Goal: Task Accomplishment & Management: Manage account settings

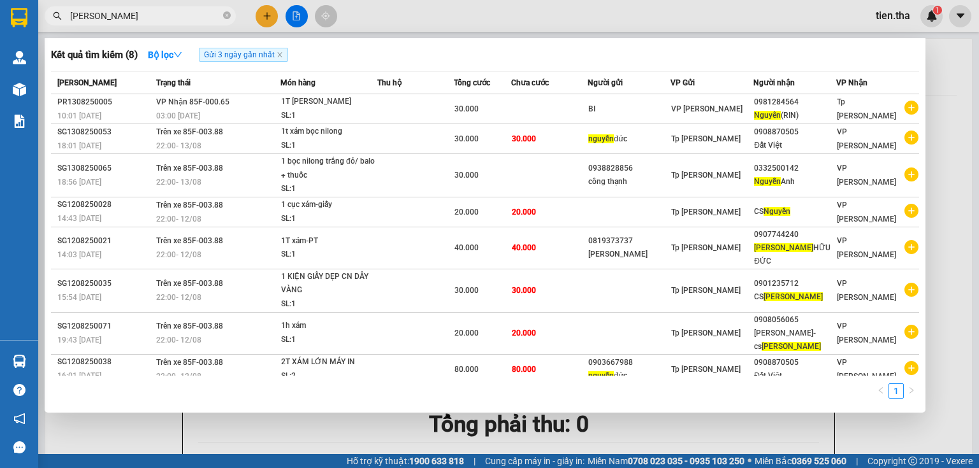
click at [165, 9] on input "nguyen" at bounding box center [145, 16] width 150 height 14
click at [165, 10] on input "nguyen" at bounding box center [145, 16] width 150 height 14
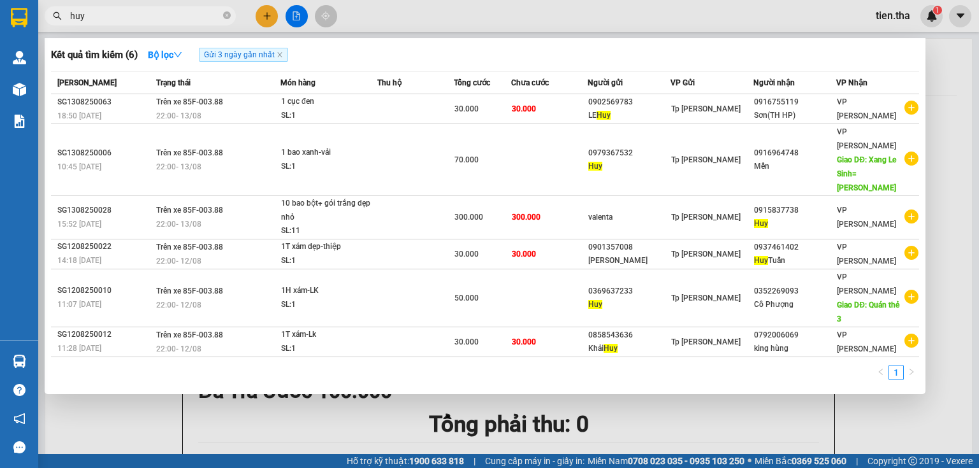
type input "huy"
click at [152, 16] on input "huy" at bounding box center [145, 16] width 150 height 14
click at [523, 394] on div at bounding box center [489, 234] width 979 height 468
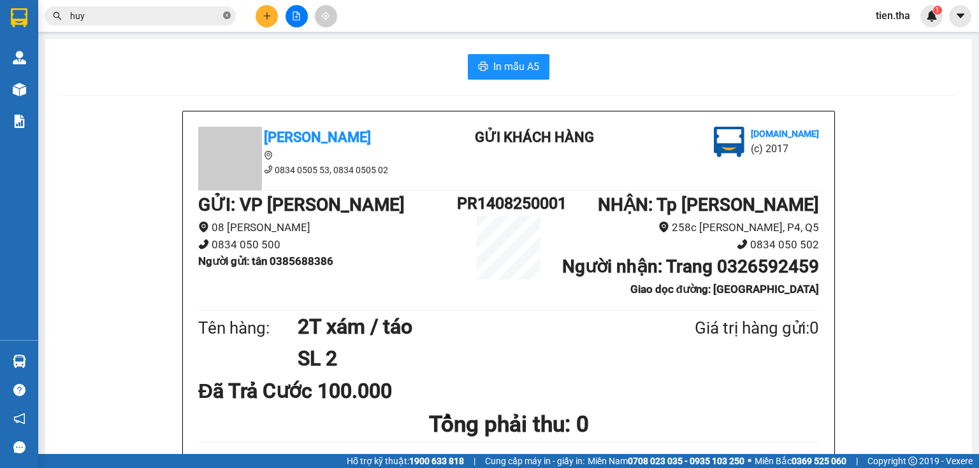
click at [224, 15] on icon "close-circle" at bounding box center [227, 15] width 8 height 8
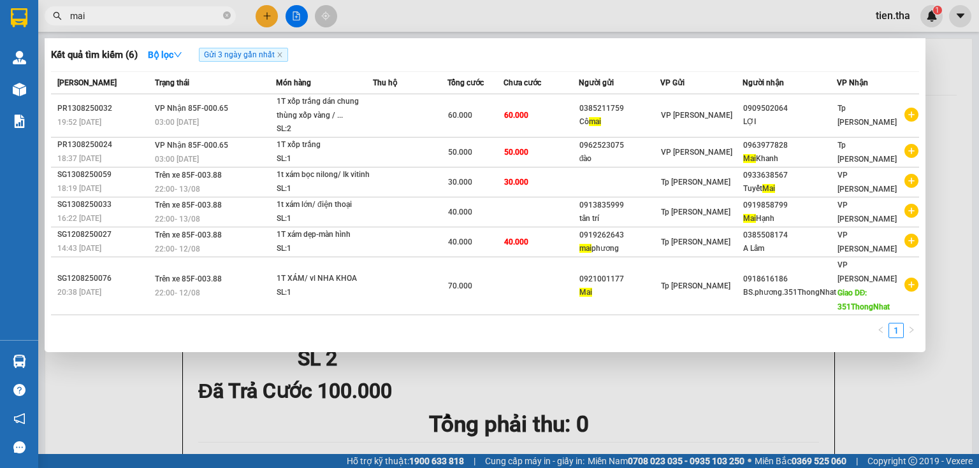
click at [110, 15] on input "mai" at bounding box center [145, 16] width 150 height 14
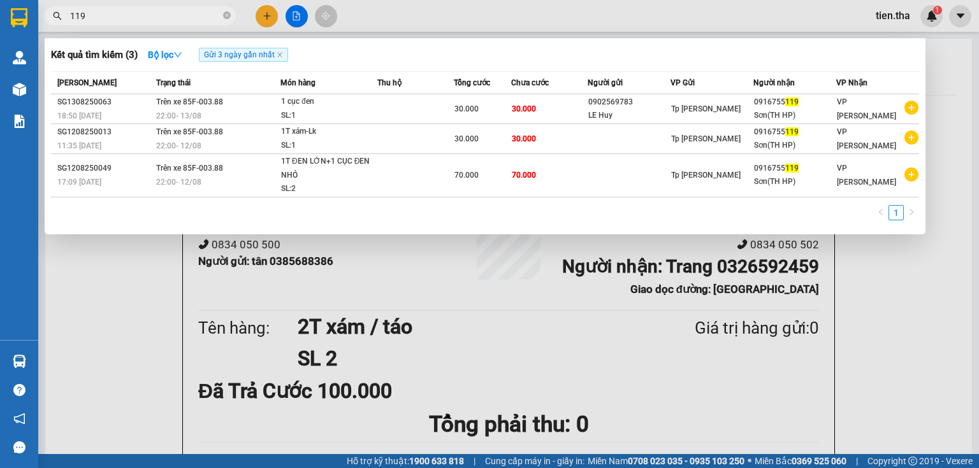
click at [173, 18] on input "119" at bounding box center [145, 16] width 150 height 14
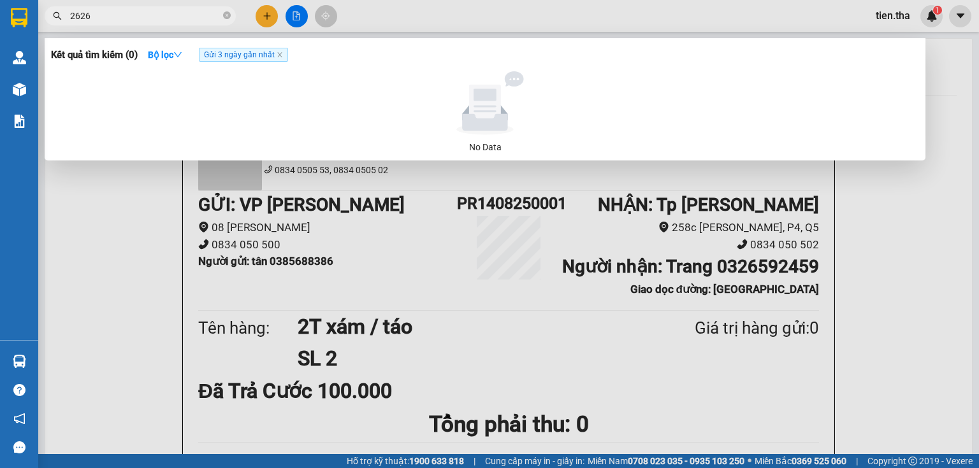
click at [141, 15] on input "2626" at bounding box center [145, 16] width 150 height 14
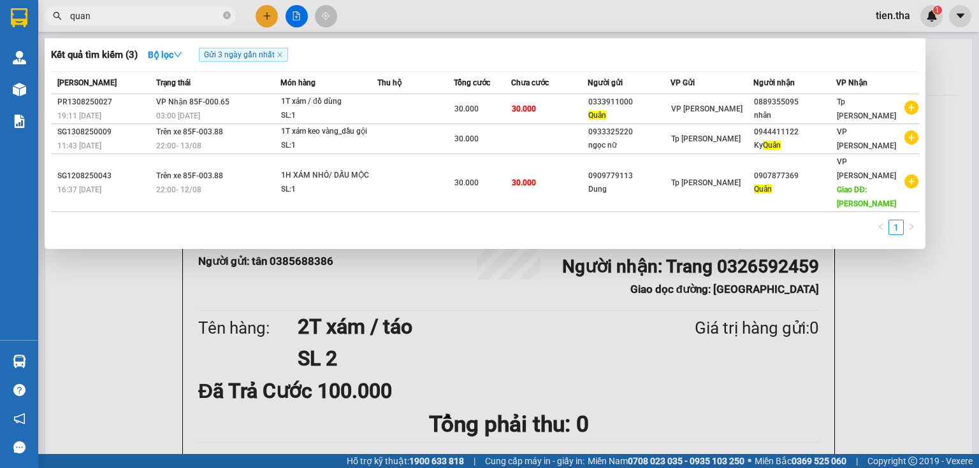
click at [125, 16] on input "quan" at bounding box center [145, 16] width 150 height 14
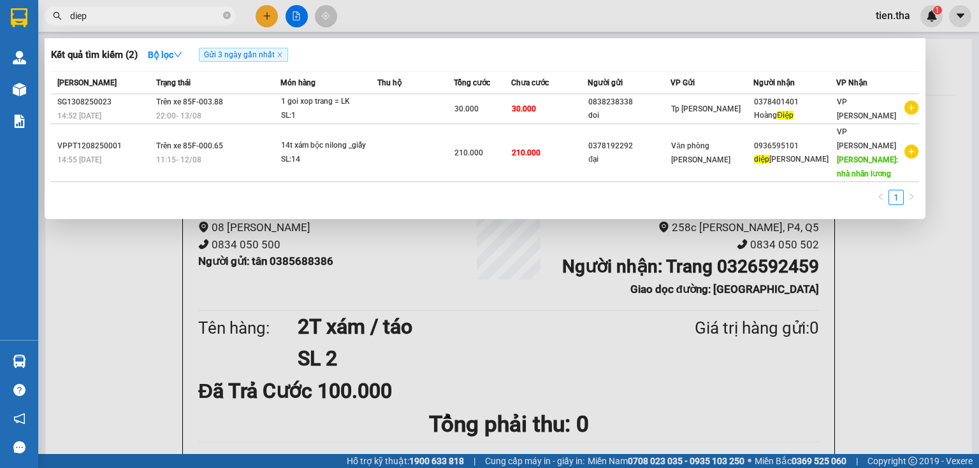
type input "diep"
click at [890, 15] on div at bounding box center [489, 234] width 979 height 468
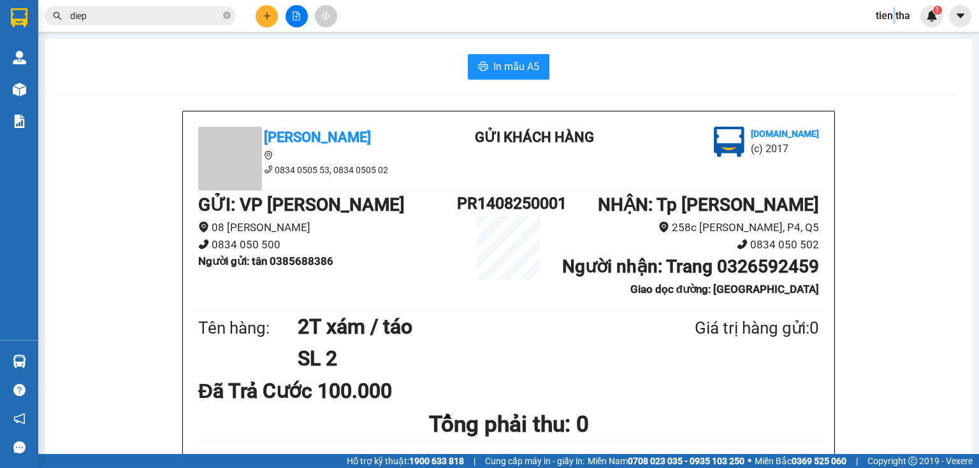
click at [890, 15] on span "tien.tha" at bounding box center [892, 16] width 55 height 16
click at [903, 37] on span "Đăng xuất" at bounding box center [912, 39] width 54 height 14
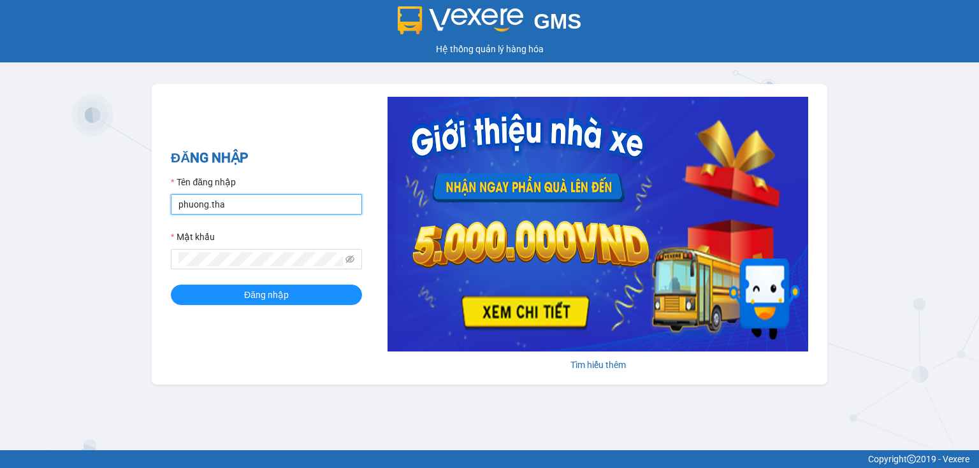
click at [263, 200] on input "phuong.tha" at bounding box center [266, 204] width 191 height 20
type input "nhi.tha"
click at [171, 285] on button "Đăng nhập" at bounding box center [266, 295] width 191 height 20
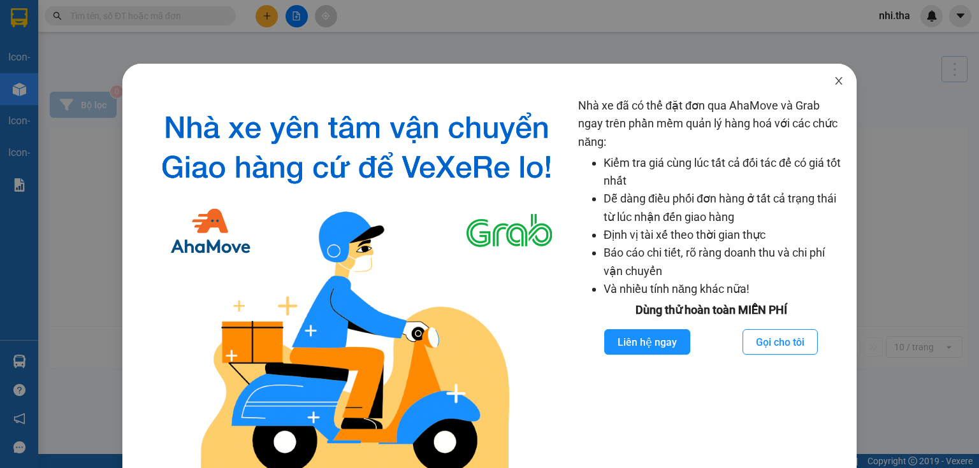
click at [835, 87] on span "Close" at bounding box center [839, 82] width 36 height 36
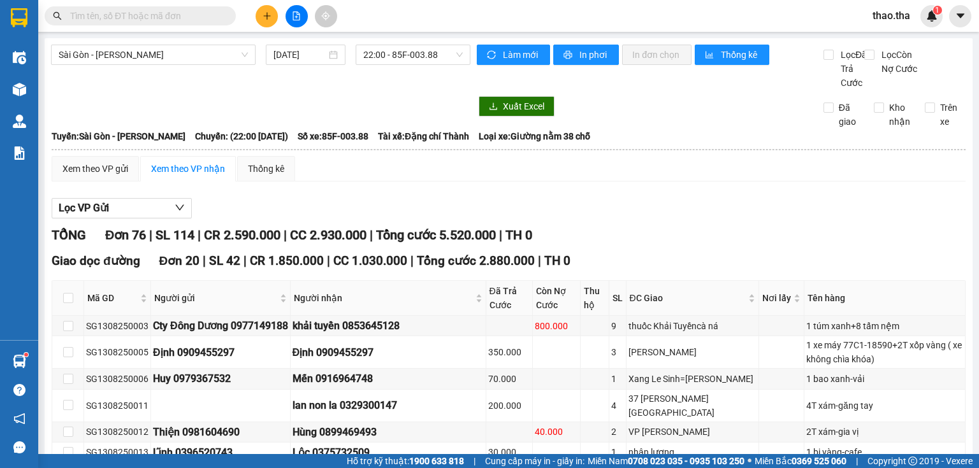
click at [879, 18] on span "thao.tha" at bounding box center [891, 16] width 58 height 16
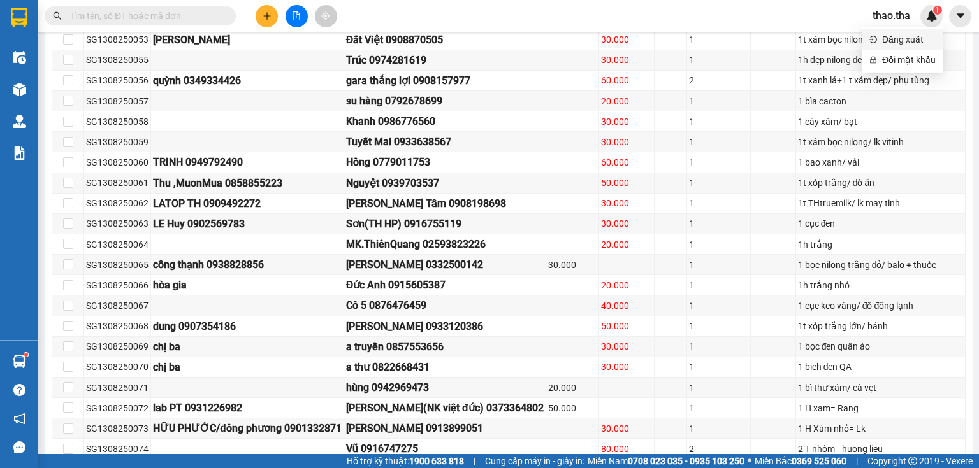
click at [893, 41] on span "Đăng xuất" at bounding box center [909, 39] width 54 height 14
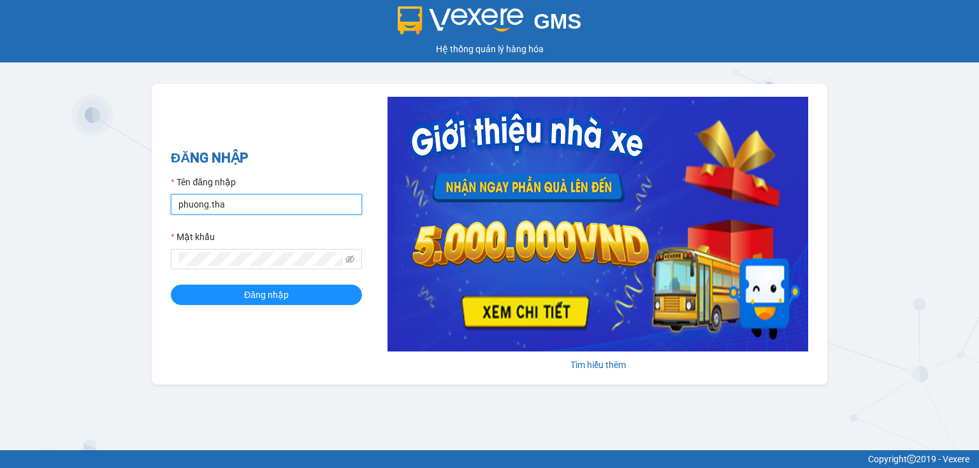
click at [260, 201] on input "phuong.tha" at bounding box center [266, 204] width 191 height 20
type input "nhi.tha"
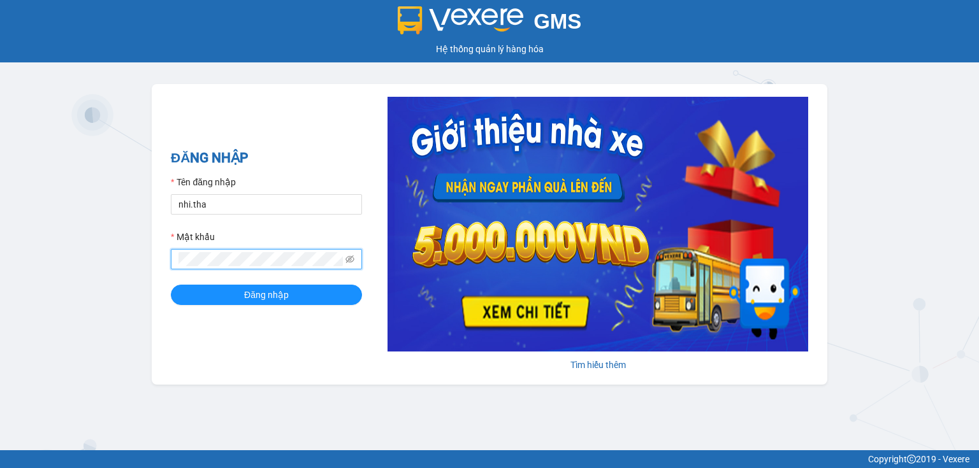
click at [171, 285] on button "Đăng nhập" at bounding box center [266, 295] width 191 height 20
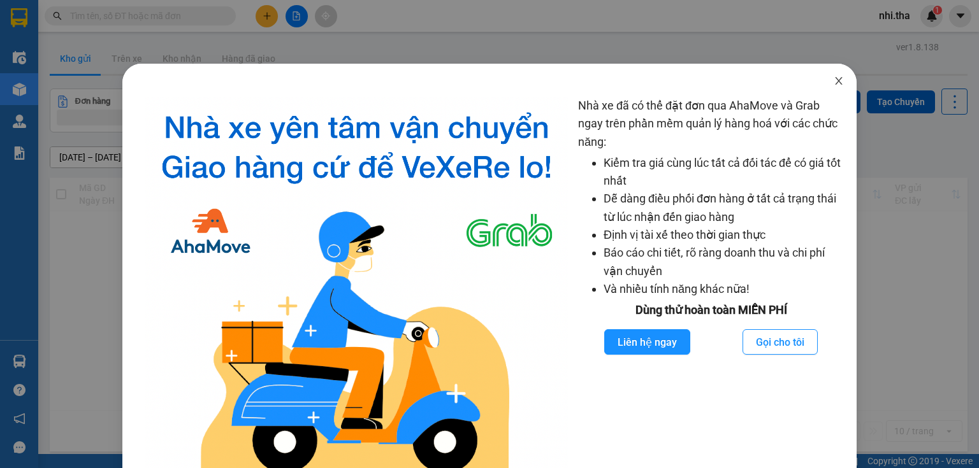
click at [835, 81] on icon "close" at bounding box center [838, 81] width 7 height 8
